Goal: Task Accomplishment & Management: Manage account settings

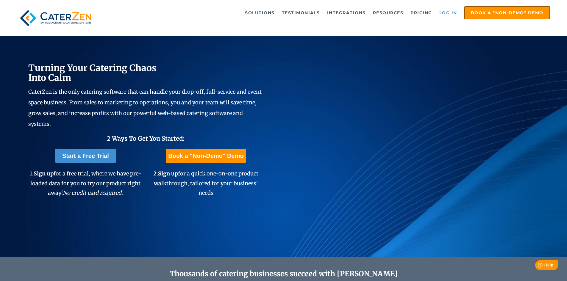
click at [448, 13] on link "Log in" at bounding box center [449, 13] width 24 height 12
click at [449, 10] on link "Log in" at bounding box center [449, 13] width 24 height 12
